Goal: Browse casually: Explore the website without a specific task or goal

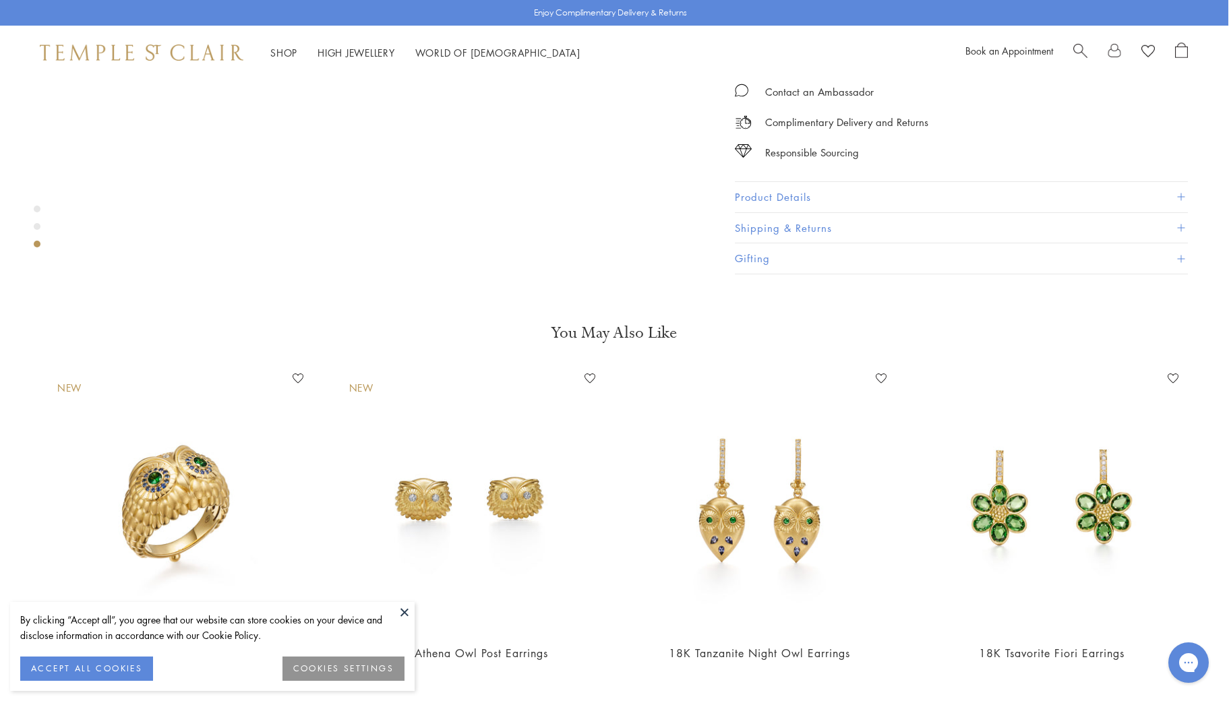
scroll to position [1781, 1]
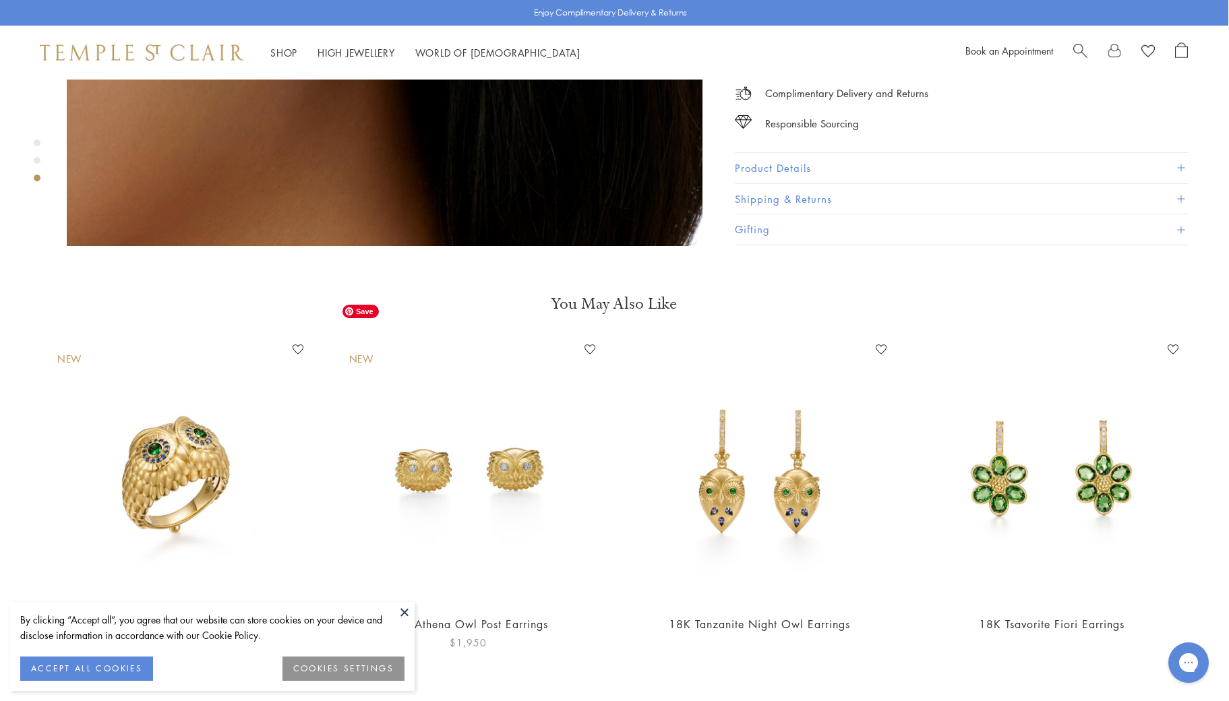
click at [471, 423] on img at bounding box center [468, 470] width 265 height 265
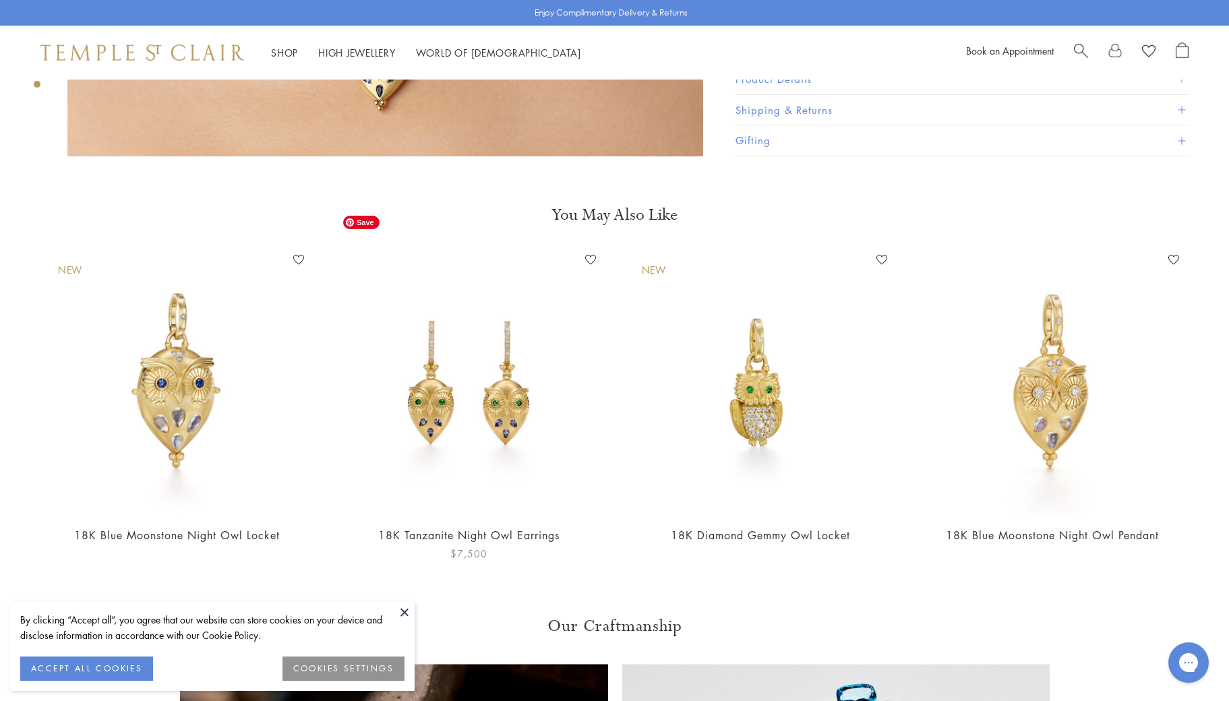
scroll to position [1883, 0]
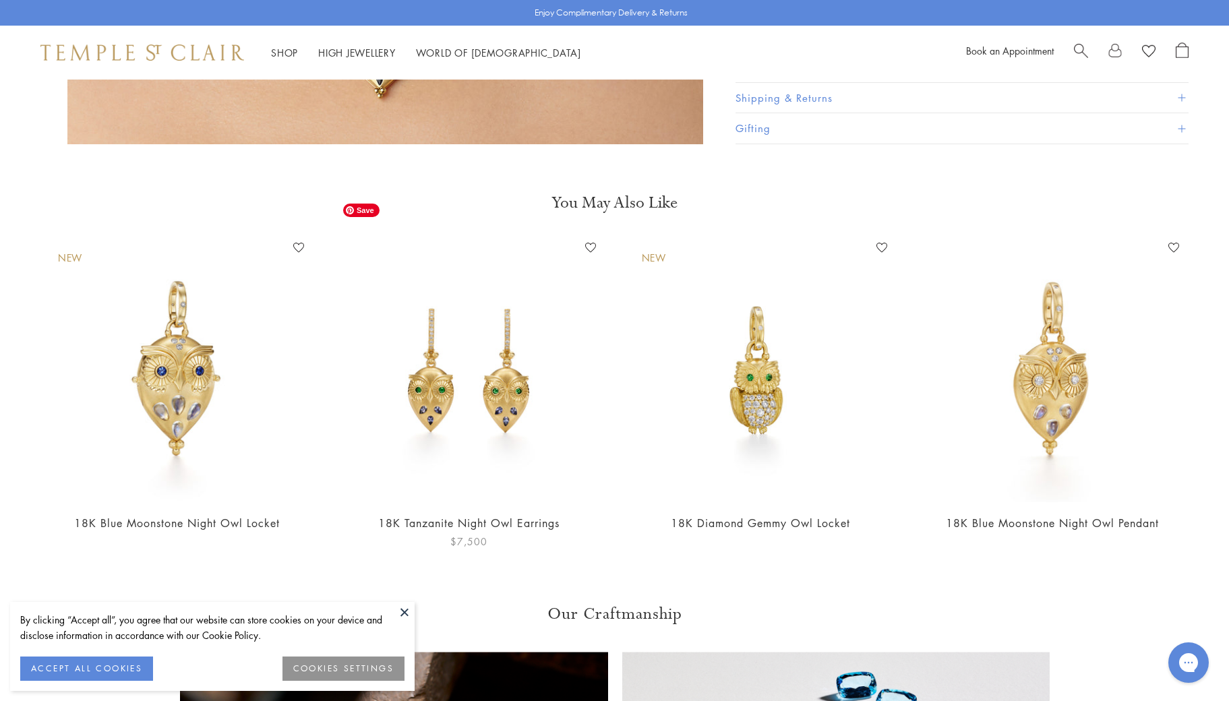
click at [508, 321] on img at bounding box center [468, 369] width 265 height 265
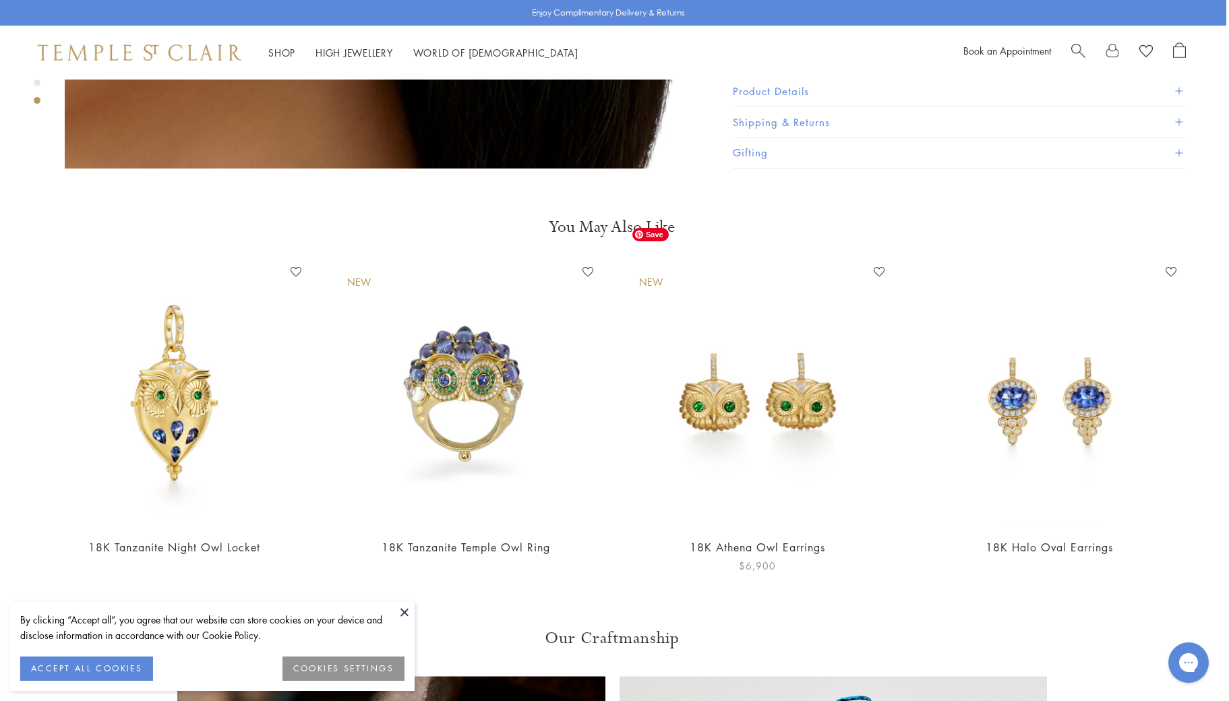
scroll to position [1858, 0]
